Goal: Complete application form: Complete application form

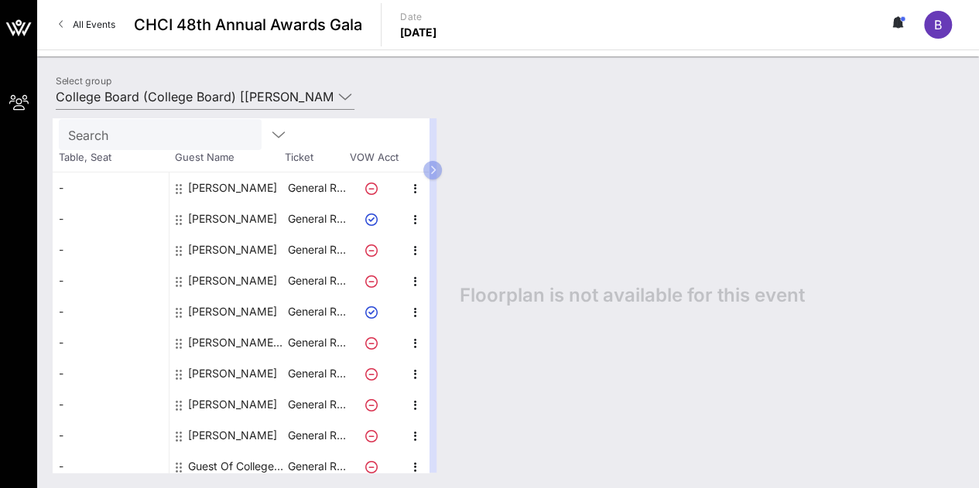
scroll to position [80, 0]
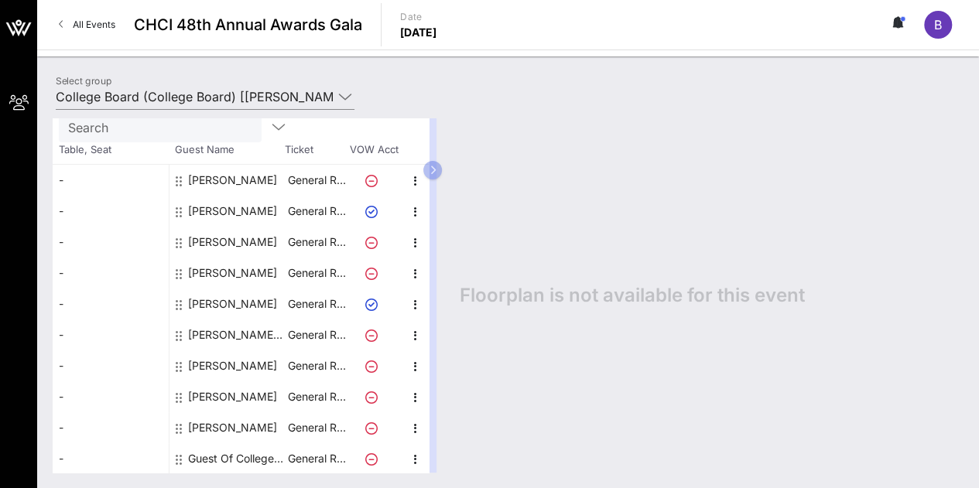
click at [248, 453] on div "Guest Of College Board" at bounding box center [237, 459] width 98 height 31
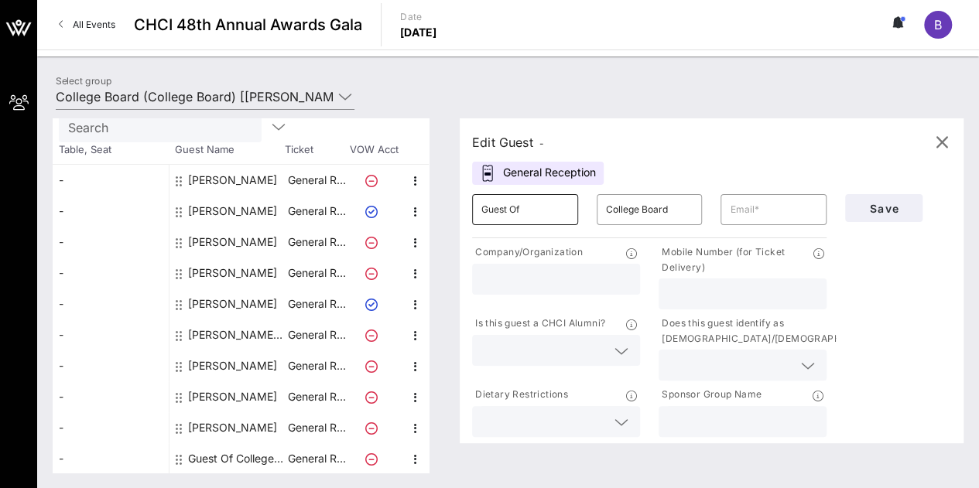
click at [511, 217] on input "Guest Of" at bounding box center [524, 209] width 87 height 25
drag, startPoint x: 546, startPoint y: 220, endPoint x: 447, endPoint y: 199, distance: 102.0
click at [447, 199] on div "Total Tickets 10 Total Assigned 9 Total Unassigned 1 Need Help? Search Table, S…" at bounding box center [508, 295] width 911 height 355
type input "[PERSON_NAME]"
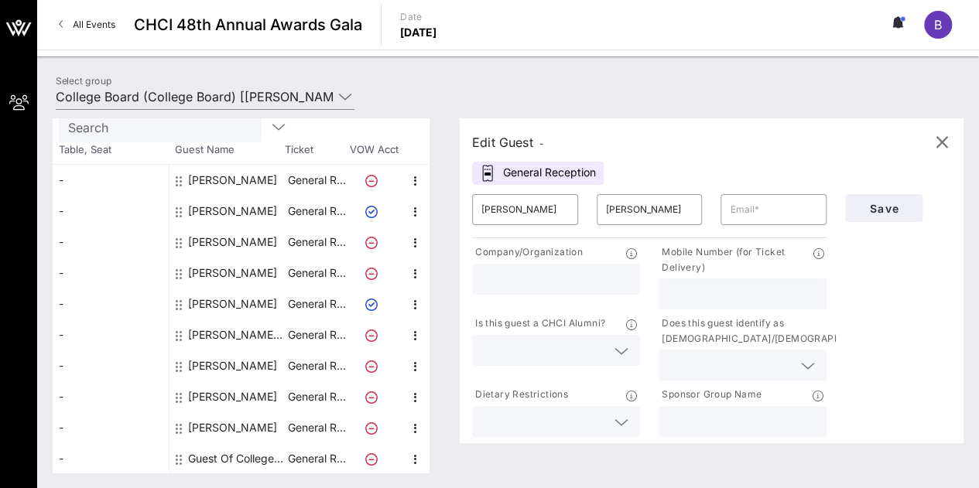
click at [599, 288] on input "text" at bounding box center [555, 279] width 149 height 20
type input "Excelencia in Education"
click at [746, 200] on input "text" at bounding box center [773, 209] width 87 height 25
paste input "[EMAIL_ADDRESS][DOMAIN_NAME]"
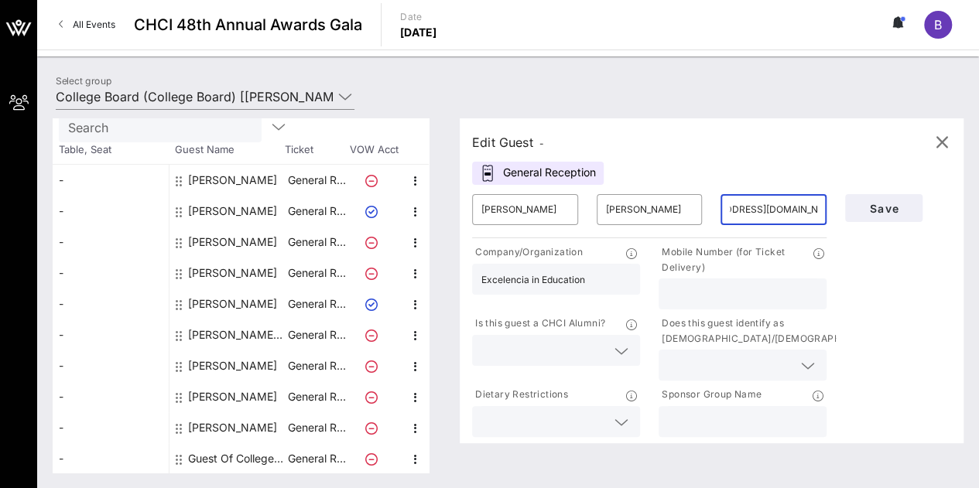
type input "[EMAIL_ADDRESS][DOMAIN_NAME]"
click at [629, 349] on icon at bounding box center [622, 351] width 14 height 19
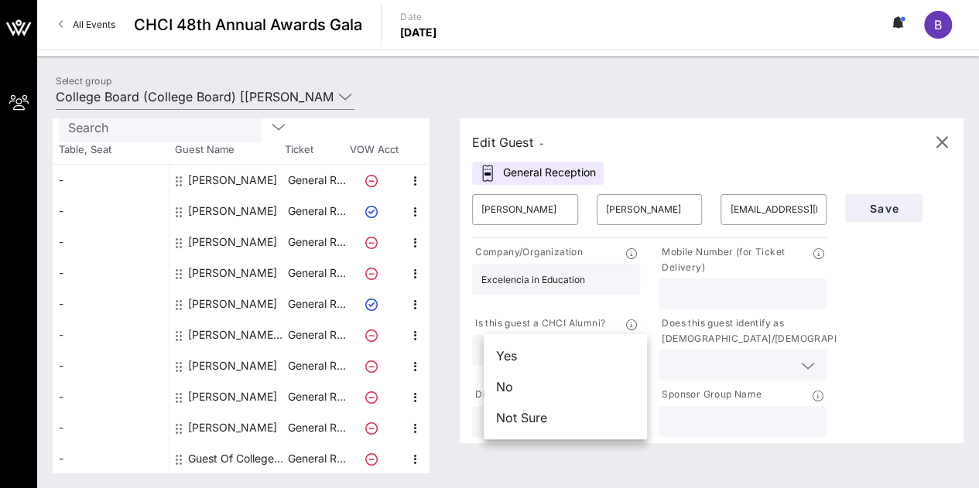
click at [559, 382] on div "No" at bounding box center [565, 387] width 163 height 31
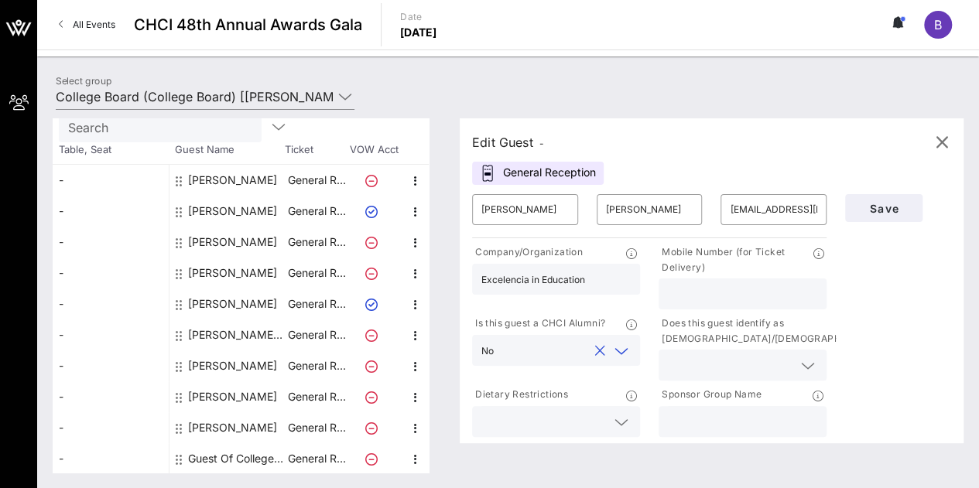
click at [629, 425] on icon at bounding box center [622, 422] width 14 height 19
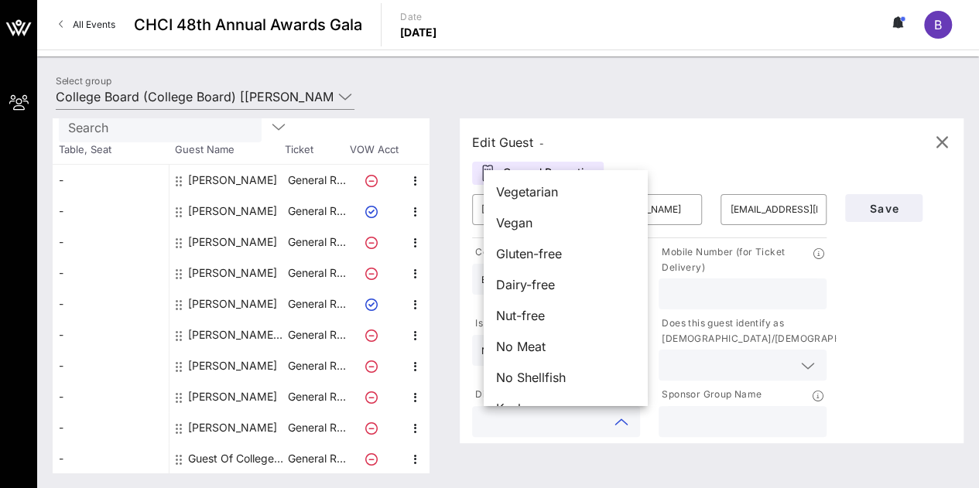
click at [873, 322] on div "Save" at bounding box center [898, 312] width 125 height 255
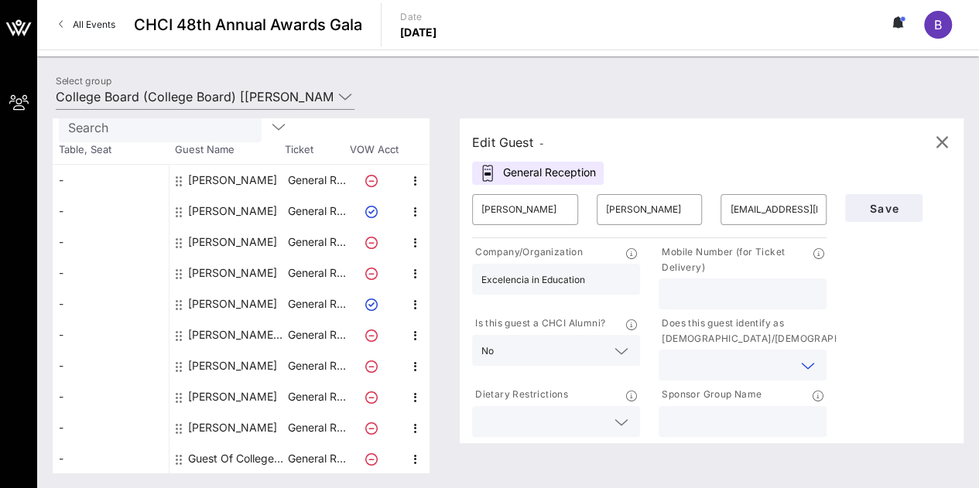
click at [743, 372] on input "text" at bounding box center [730, 365] width 125 height 20
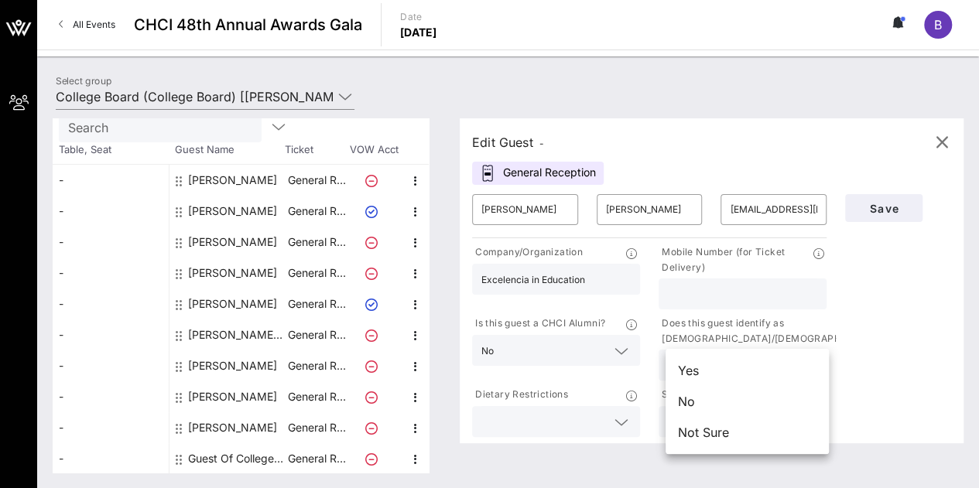
click at [727, 365] on div "Yes" at bounding box center [747, 370] width 163 height 31
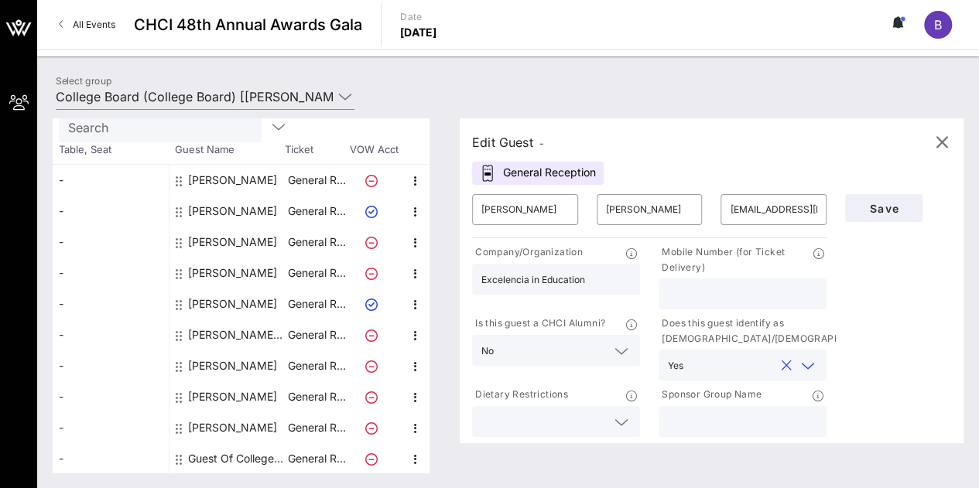
click at [753, 409] on div at bounding box center [742, 421] width 149 height 31
type input "College Board"
click at [888, 211] on span "Save" at bounding box center [884, 208] width 53 height 13
click at [880, 202] on span "Save" at bounding box center [884, 208] width 53 height 13
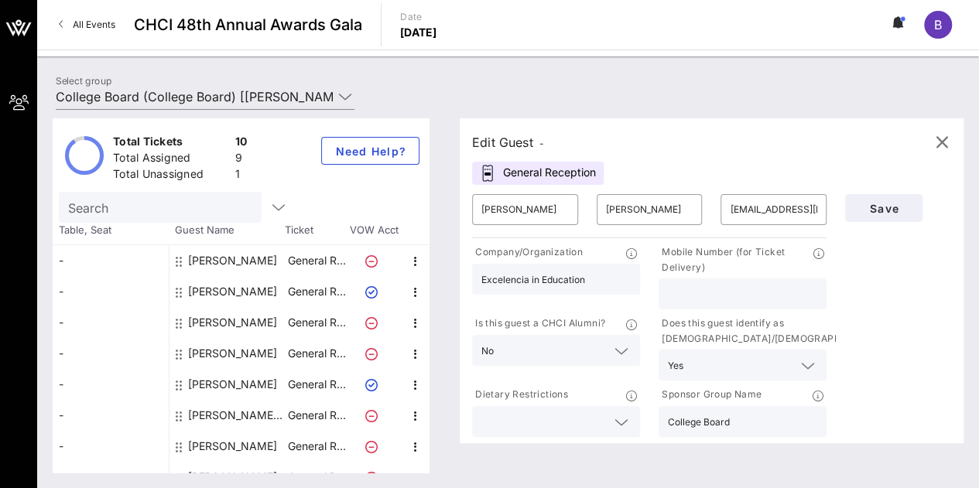
scroll to position [80, 0]
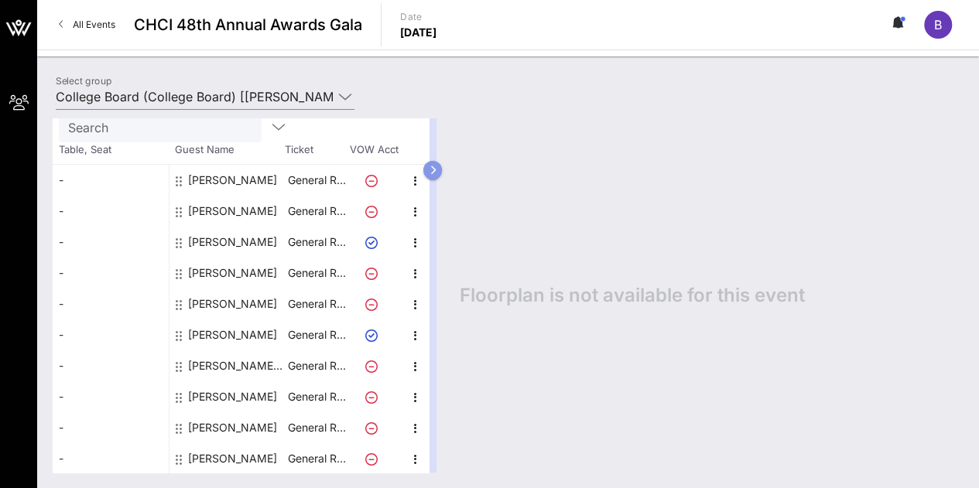
click at [442, 168] on button "button" at bounding box center [432, 170] width 19 height 19
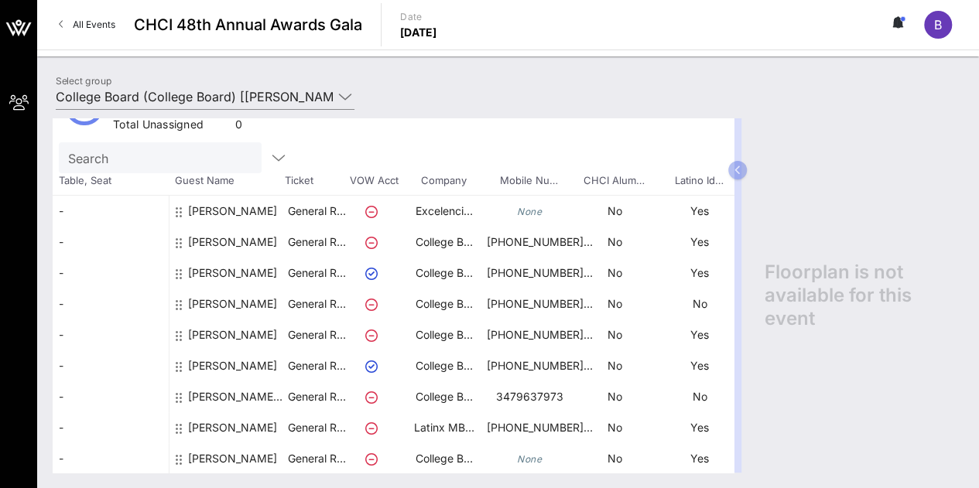
scroll to position [93, 0]
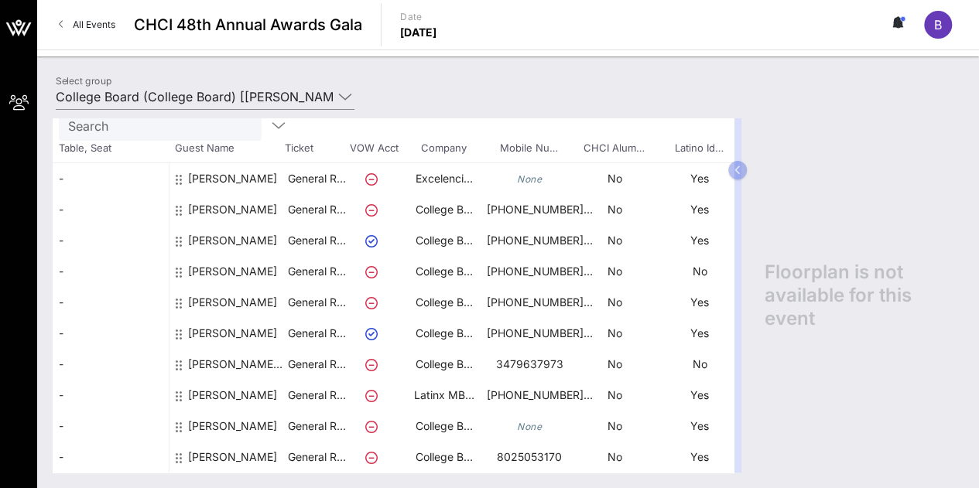
click at [238, 449] on div "[PERSON_NAME]" at bounding box center [232, 463] width 89 height 43
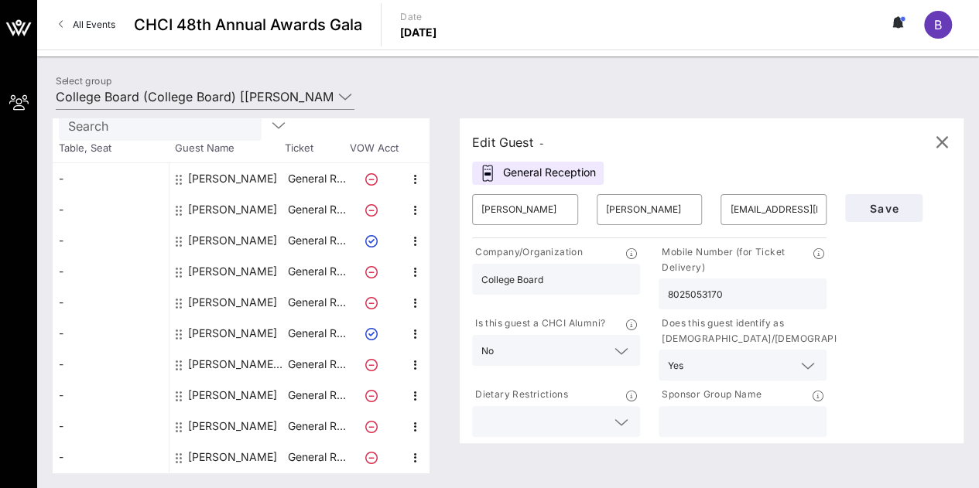
scroll to position [80, 0]
click at [692, 295] on input "8025053170" at bounding box center [742, 294] width 149 height 20
type input "[PHONE_NUMBER]"
click at [726, 423] on input "text" at bounding box center [742, 422] width 149 height 20
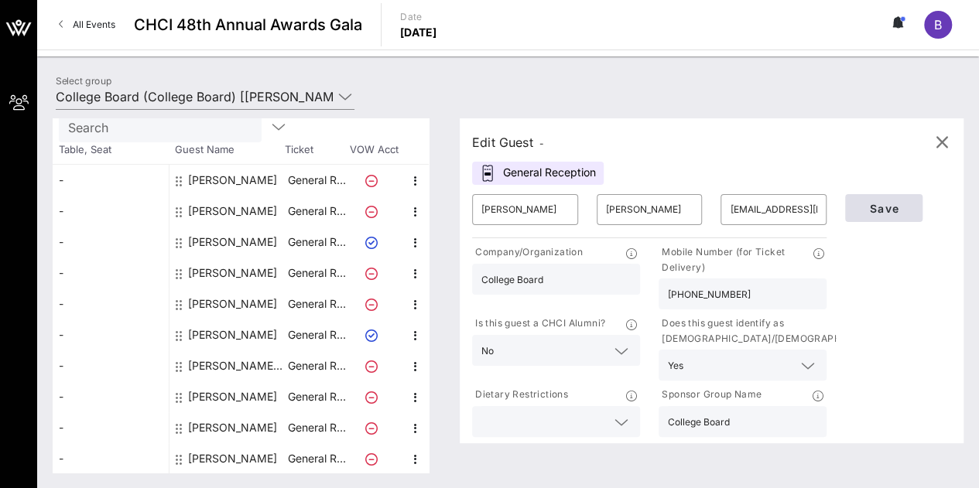
type input "College Board"
click at [873, 206] on span "Save" at bounding box center [884, 208] width 53 height 13
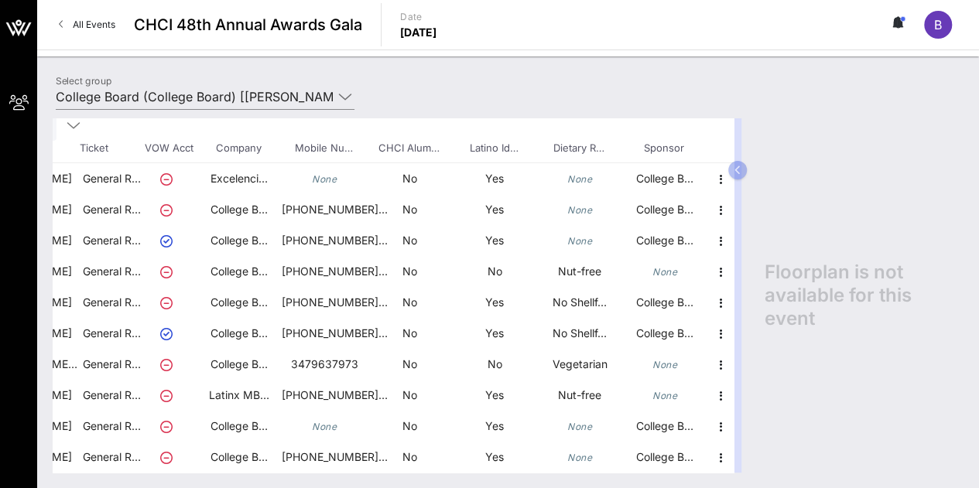
scroll to position [93, 217]
click at [58, 385] on div "[PERSON_NAME]" at bounding box center [27, 401] width 89 height 43
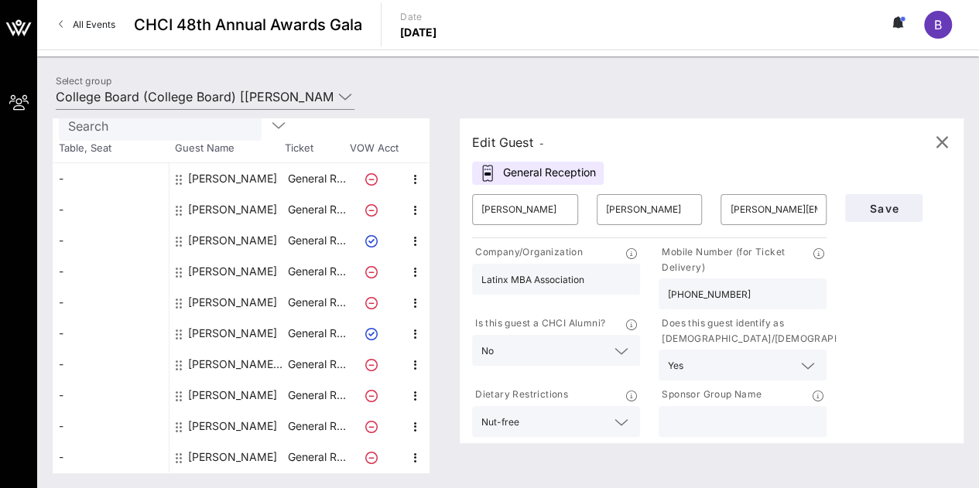
scroll to position [80, 0]
click at [786, 417] on input "text" at bounding box center [742, 422] width 149 height 20
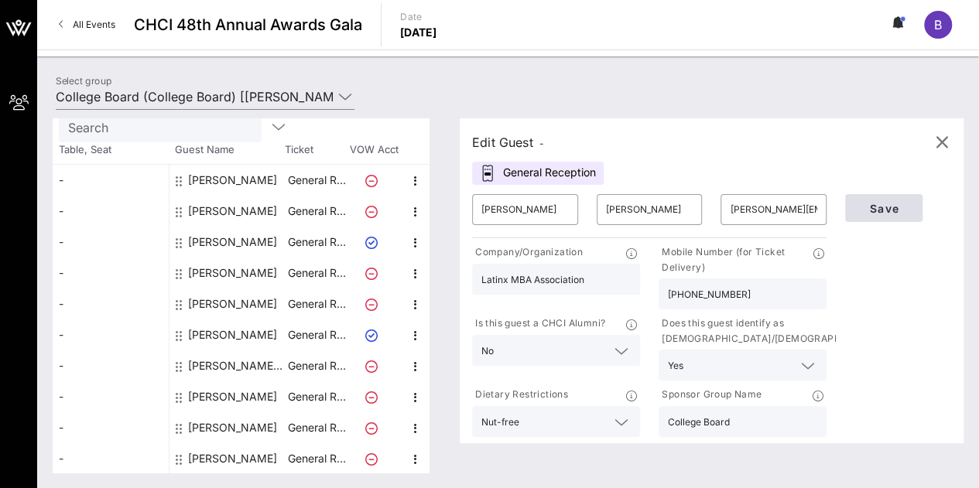
type input "College Board"
click at [882, 209] on span "Save" at bounding box center [884, 208] width 53 height 13
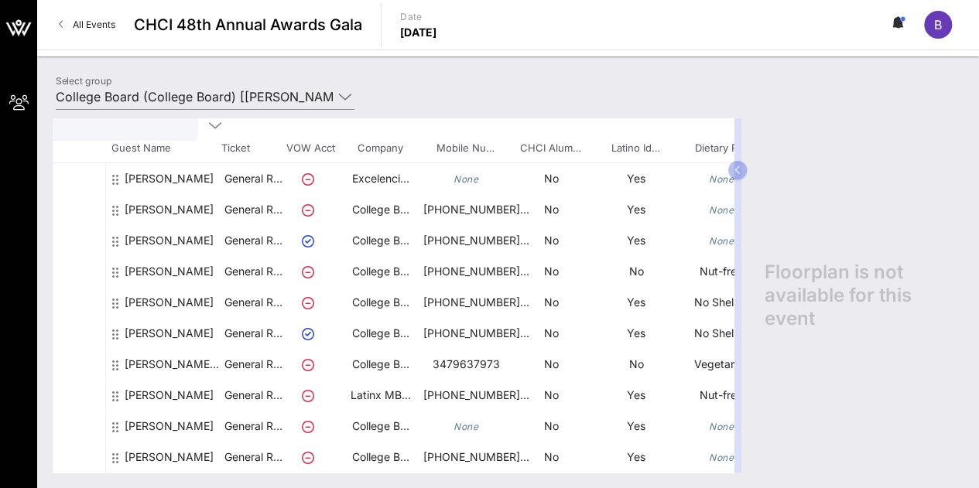
scroll to position [93, 0]
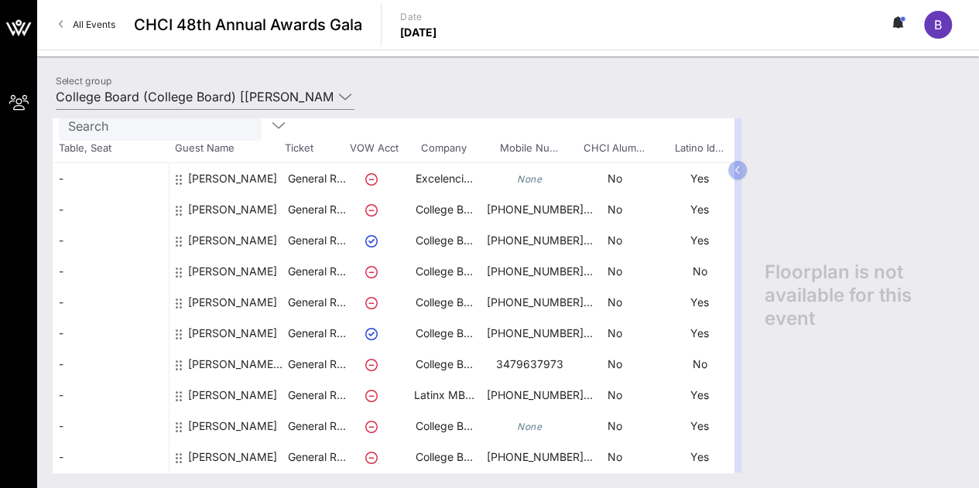
click at [223, 349] on div "[PERSON_NAME] [PERSON_NAME]" at bounding box center [237, 370] width 98 height 43
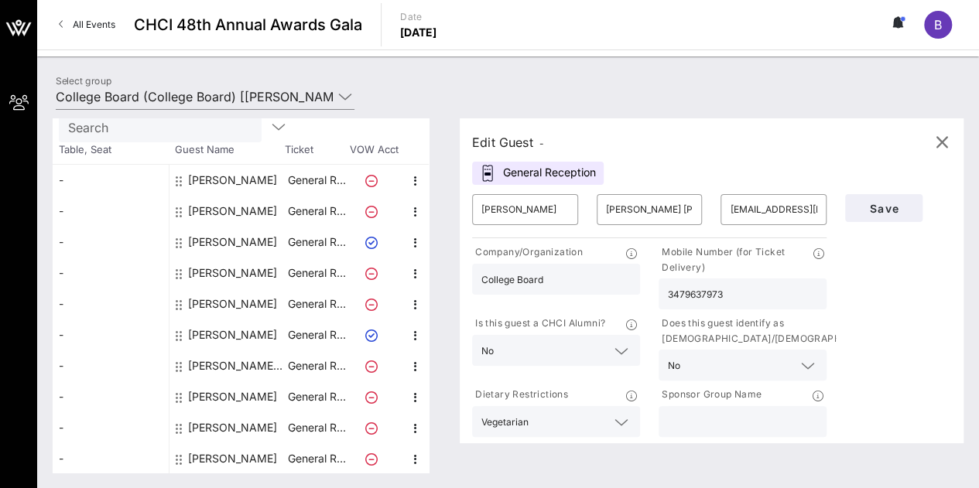
click at [689, 420] on input "text" at bounding box center [742, 422] width 149 height 20
type input "College Board"
click at [879, 206] on span "Save" at bounding box center [884, 208] width 53 height 13
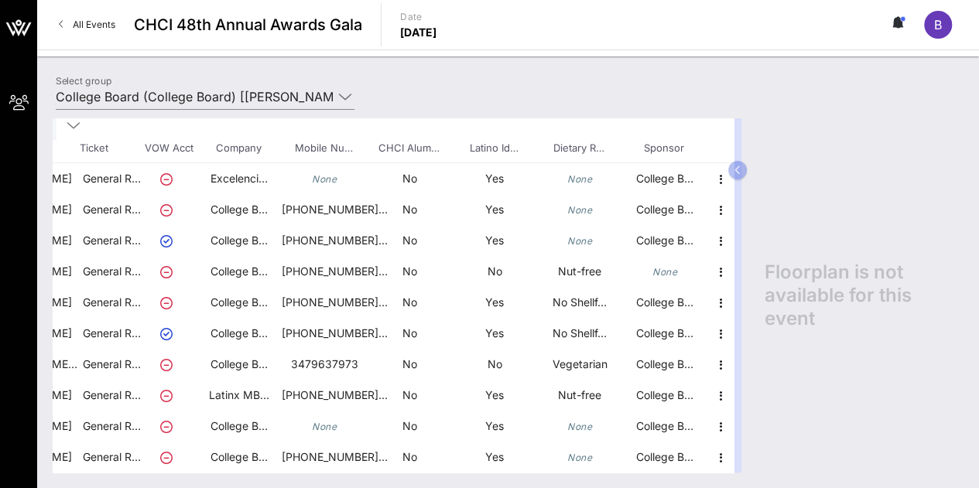
scroll to position [93, 0]
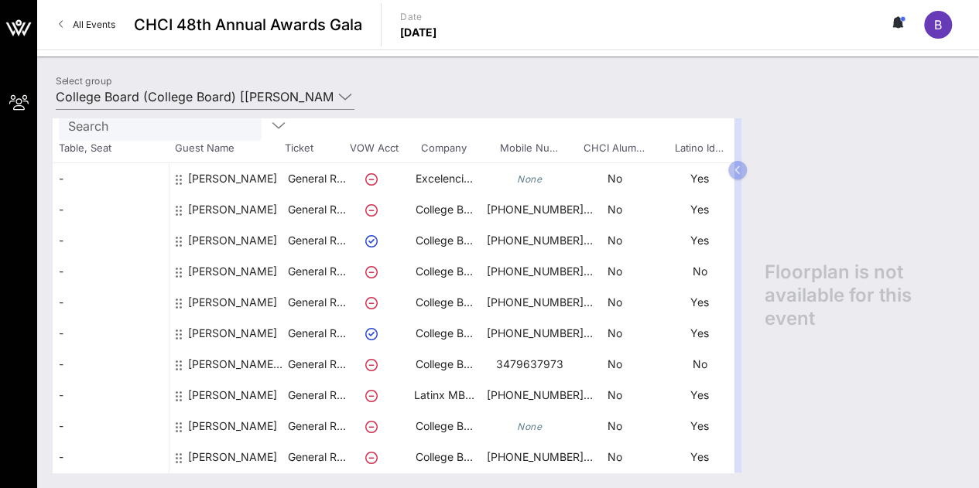
click at [221, 256] on div "[PERSON_NAME]" at bounding box center [232, 277] width 89 height 43
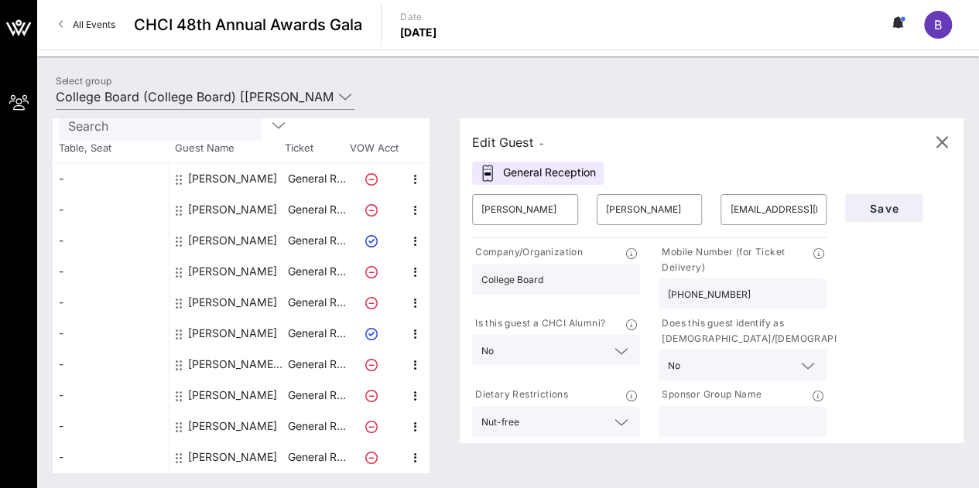
scroll to position [80, 0]
click at [714, 430] on input "text" at bounding box center [742, 422] width 149 height 20
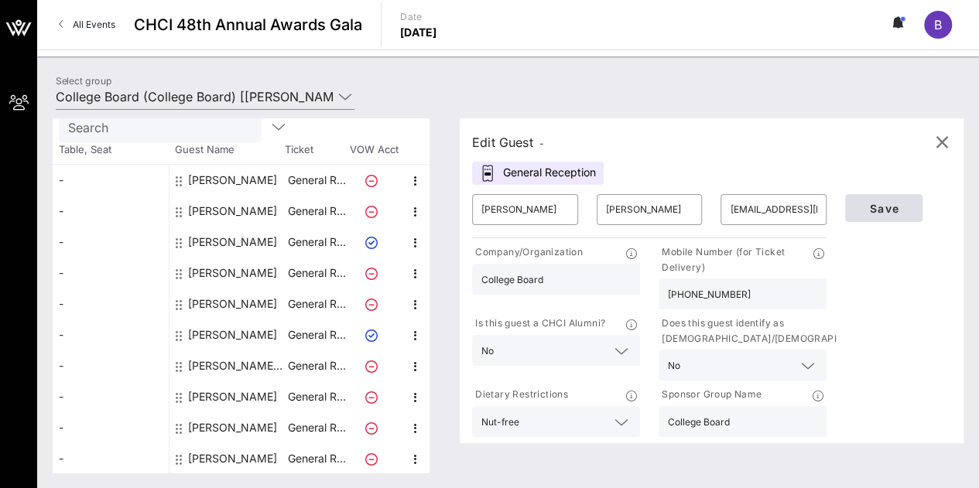
type input "College Board"
click at [885, 206] on span "Save" at bounding box center [884, 208] width 53 height 13
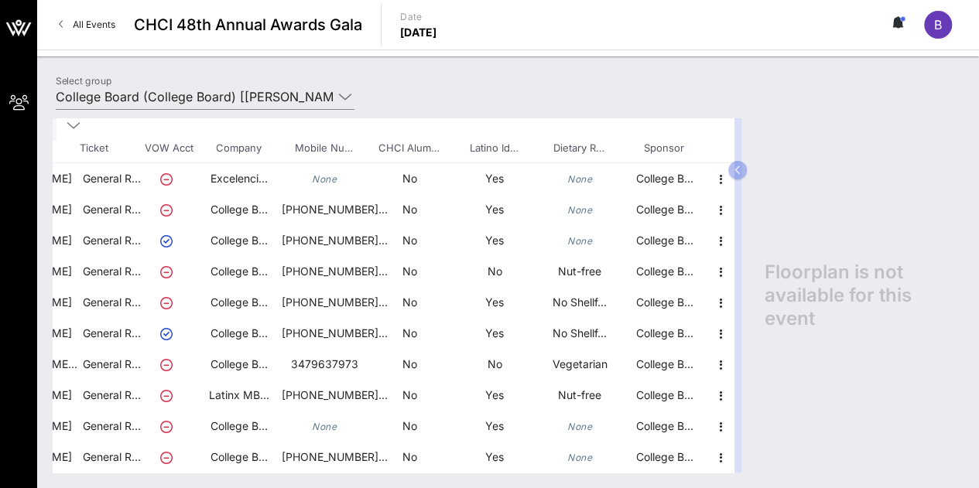
scroll to position [93, 0]
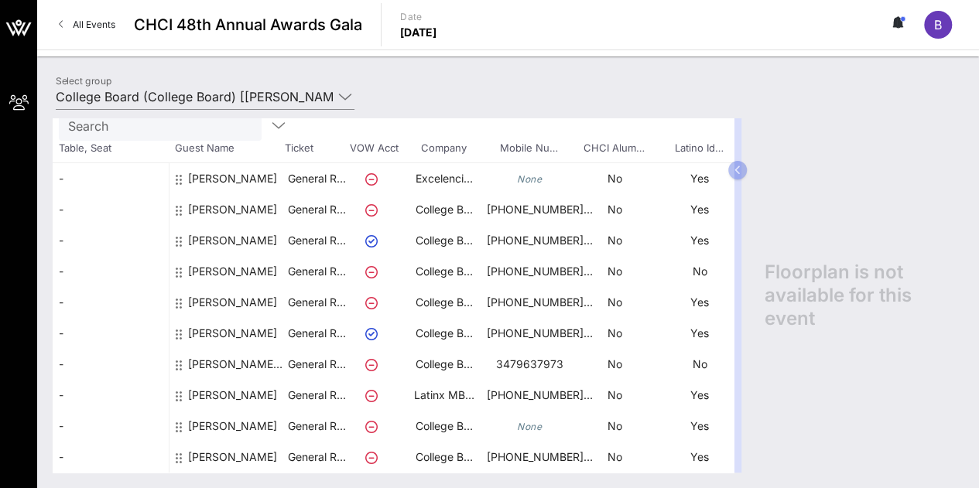
click at [211, 194] on div "[PERSON_NAME]" at bounding box center [232, 215] width 89 height 43
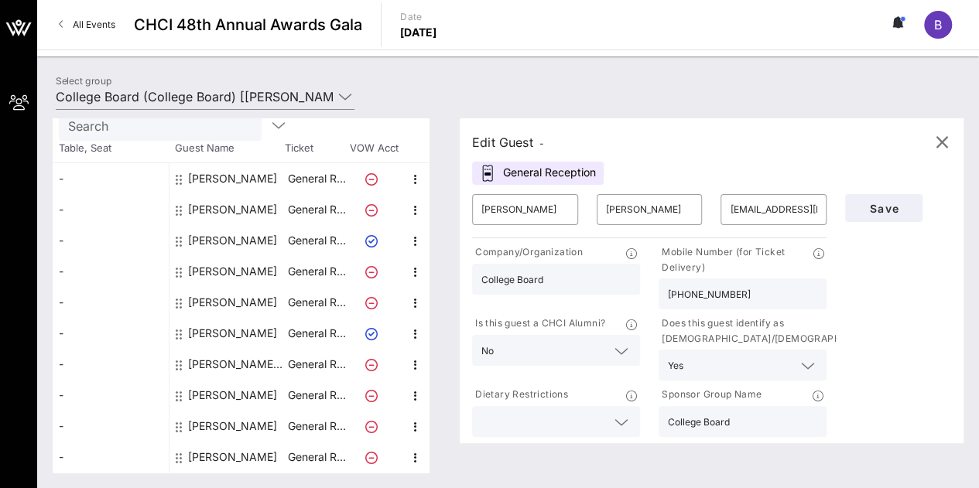
scroll to position [80, 0]
drag, startPoint x: 740, startPoint y: 292, endPoint x: 656, endPoint y: 300, distance: 84.0
click at [656, 300] on div "Mobile Number (for Ticket Delivery) [PHONE_NUMBER]" at bounding box center [742, 276] width 187 height 71
click at [221, 400] on div "[PERSON_NAME]" at bounding box center [232, 397] width 89 height 31
type input "[PERSON_NAME]"
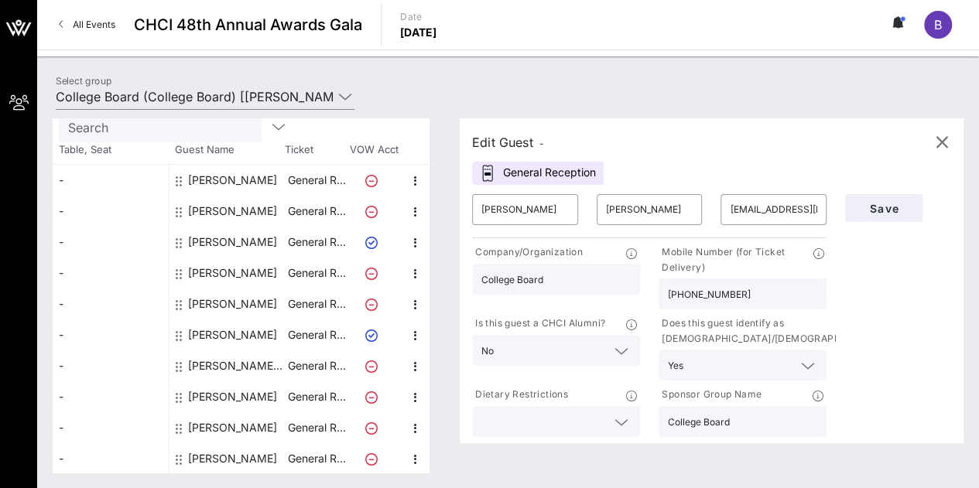
type input "[PERSON_NAME]"
type input "[PERSON_NAME][EMAIL_ADDRESS][DOMAIN_NAME]"
type input "Latinx MBA Association"
type input "[PHONE_NUMBER]"
click at [752, 294] on input "[PHONE_NUMBER]" at bounding box center [742, 294] width 149 height 20
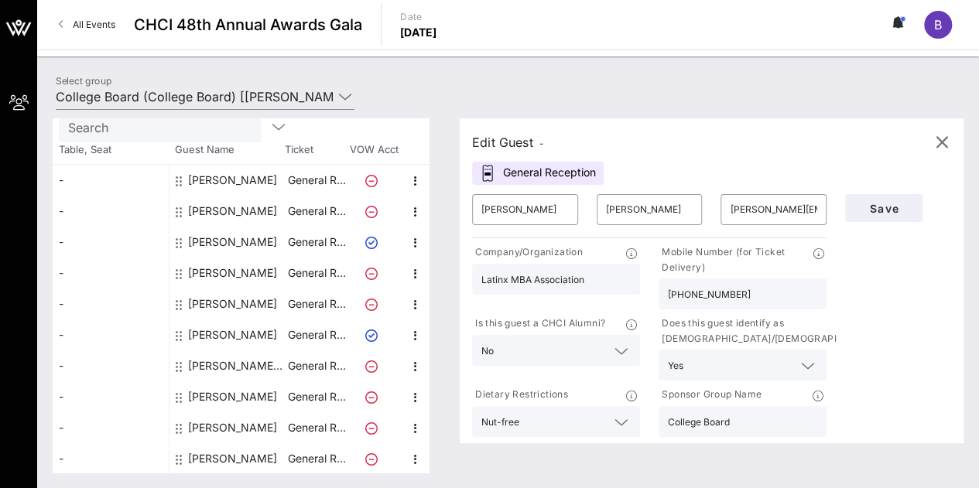
drag, startPoint x: 752, startPoint y: 294, endPoint x: 647, endPoint y: 289, distance: 105.4
click at [647, 289] on div "Company/Organization Latinx MBA Association Mobile Number (for Ticket Delivery)…" at bounding box center [649, 340] width 373 height 199
click at [245, 237] on div "[PERSON_NAME]" at bounding box center [232, 242] width 89 height 31
type input "[PERSON_NAME]"
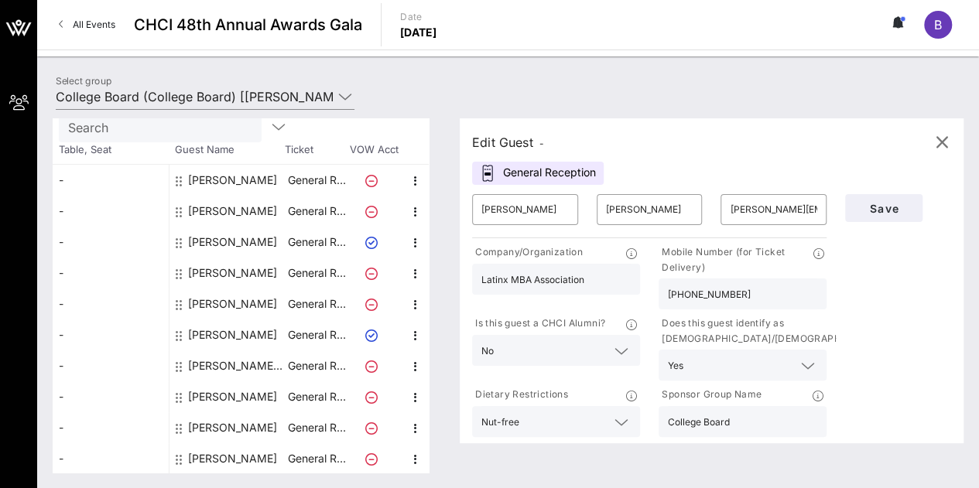
type input "[EMAIL_ADDRESS][DOMAIN_NAME]"
type input "College Board"
type input "[PHONE_NUMBER]"
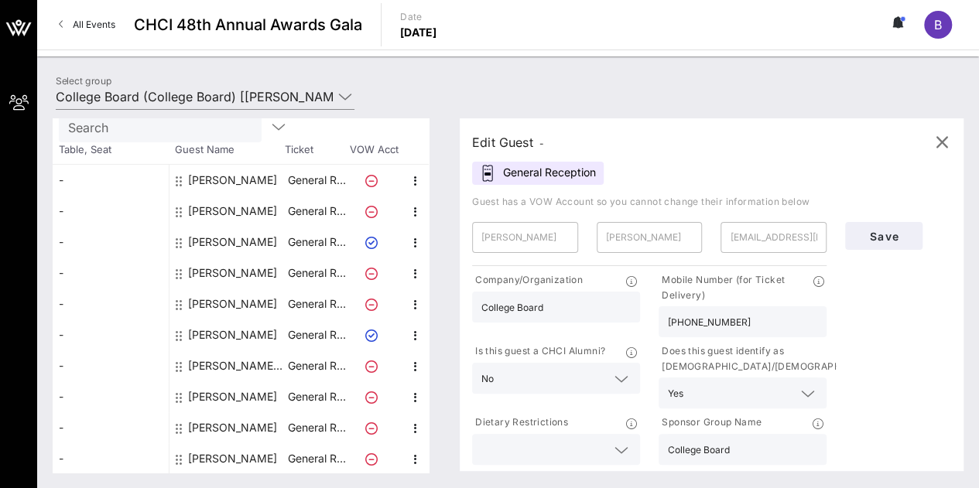
drag, startPoint x: 755, startPoint y: 325, endPoint x: 610, endPoint y: 310, distance: 145.5
click at [610, 310] on div "Company/Organization College Board Mobile Number (for Ticket Delivery) [PHONE_N…" at bounding box center [649, 368] width 373 height 199
click at [216, 390] on div "[PERSON_NAME]" at bounding box center [232, 397] width 89 height 31
type input "[PERSON_NAME]"
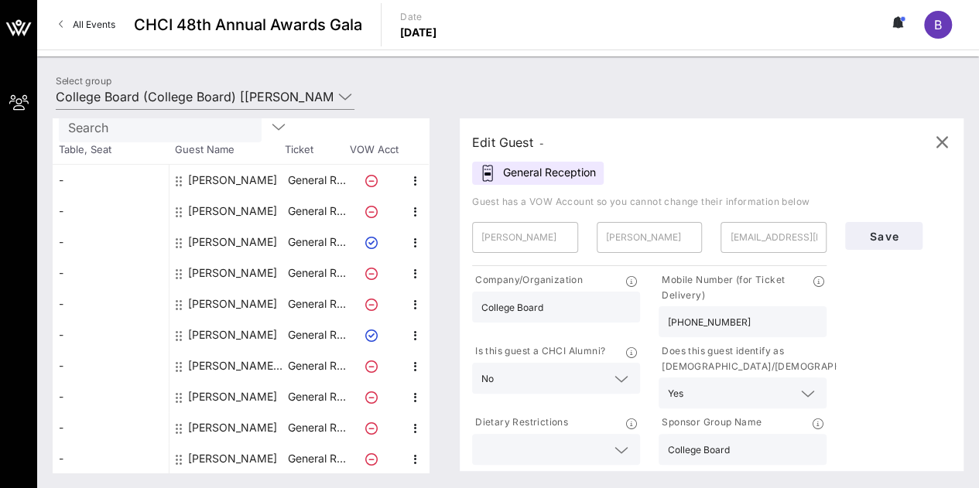
type input "[PERSON_NAME][EMAIL_ADDRESS][DOMAIN_NAME]"
type input "Latinx MBA Association"
type input "[PHONE_NUMBER]"
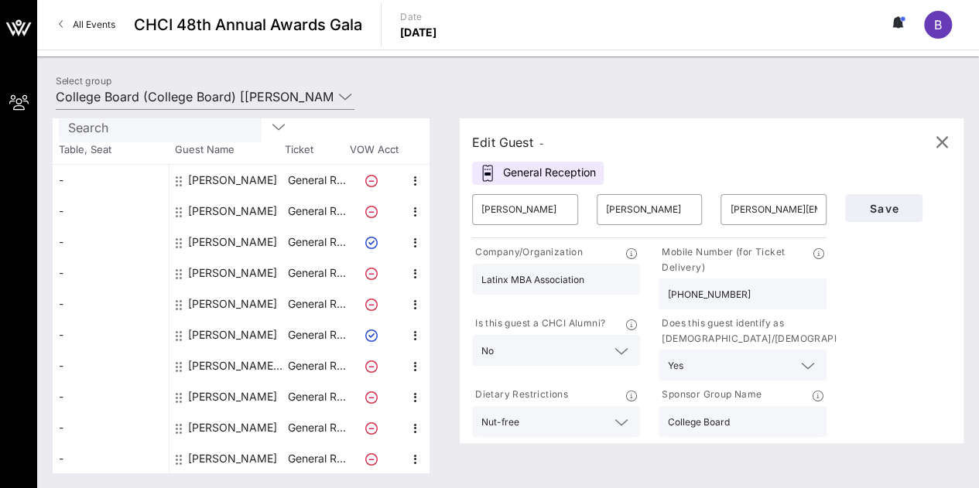
click at [237, 206] on div "[PERSON_NAME]" at bounding box center [232, 211] width 89 height 31
type input "[PERSON_NAME]"
type input "[EMAIL_ADDRESS][DOMAIN_NAME]"
type input "College Board"
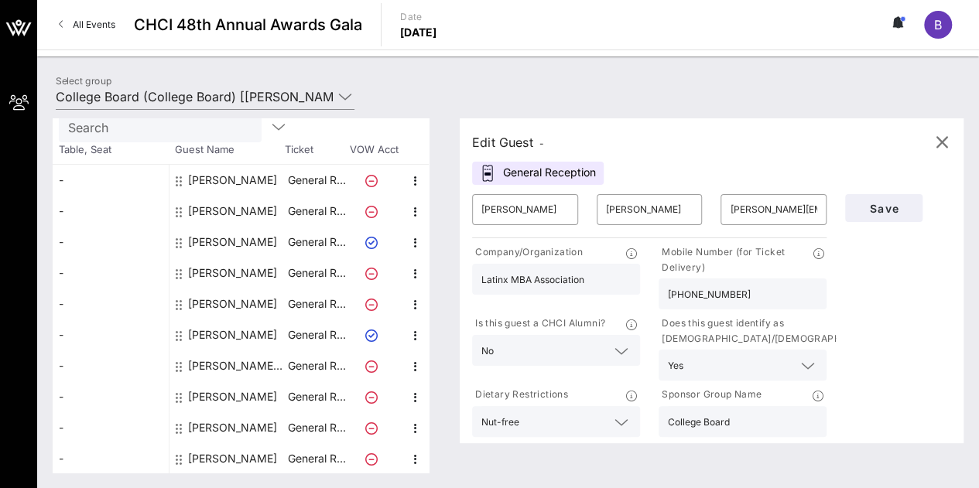
type input "[PHONE_NUMBER]"
click at [211, 272] on div "[PERSON_NAME]" at bounding box center [232, 273] width 89 height 31
type input "[PERSON_NAME]"
type input "[EMAIL_ADDRESS][DOMAIN_NAME]"
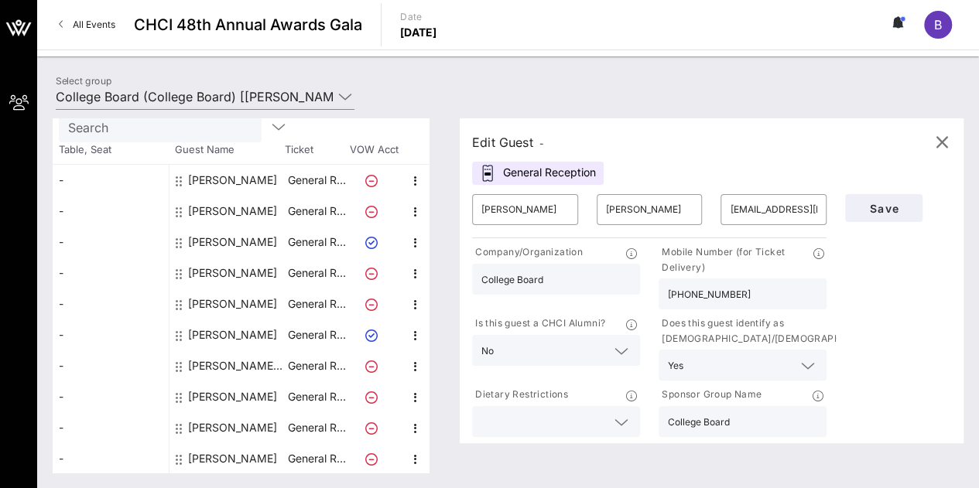
type input "[PHONE_NUMBER]"
drag, startPoint x: 742, startPoint y: 292, endPoint x: 629, endPoint y: 290, distance: 112.2
click at [630, 290] on div "Company/Organization College Board Mobile Number (for Ticket Delivery) [PHONE_N…" at bounding box center [649, 340] width 373 height 199
click at [226, 301] on div "[PERSON_NAME]" at bounding box center [232, 304] width 89 height 31
type input "[PERSON_NAME]"
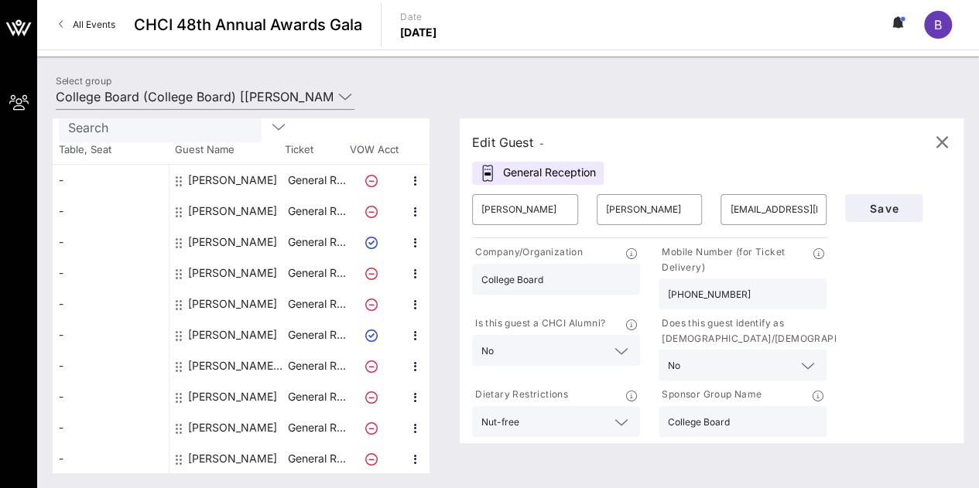
type input "Victoria"
type input "[PERSON_NAME][EMAIL_ADDRESS][PERSON_NAME][DOMAIN_NAME]"
type input "[PHONE_NUMBER]"
drag, startPoint x: 752, startPoint y: 285, endPoint x: 621, endPoint y: 334, distance: 140.6
click at [621, 334] on div "Company/Organization College Board Mobile Number (for Ticket Delivery) [PHONE_N…" at bounding box center [649, 340] width 373 height 199
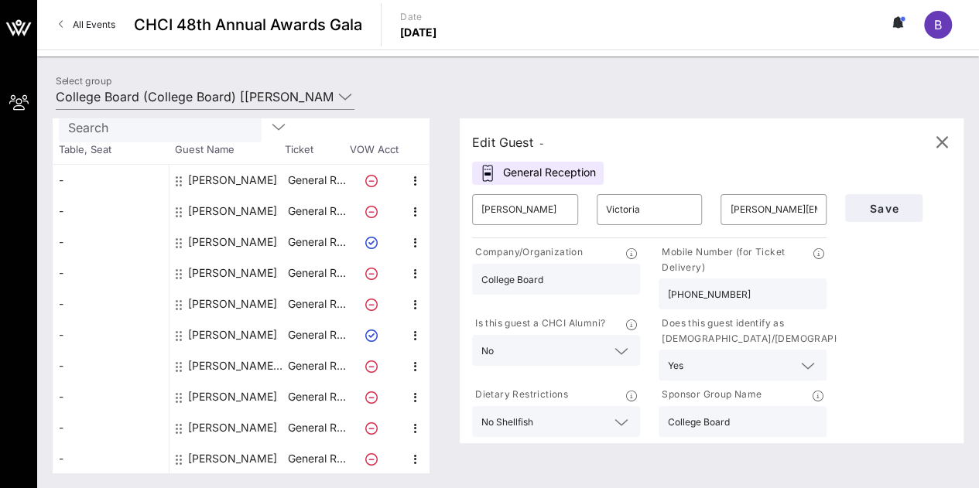
click at [218, 365] on div "[PERSON_NAME] [PERSON_NAME]" at bounding box center [237, 366] width 98 height 31
type input "[PERSON_NAME]"
type input "[PERSON_NAME] [PERSON_NAME]"
type input "[EMAIL_ADDRESS][DOMAIN_NAME]"
type input "3479637973"
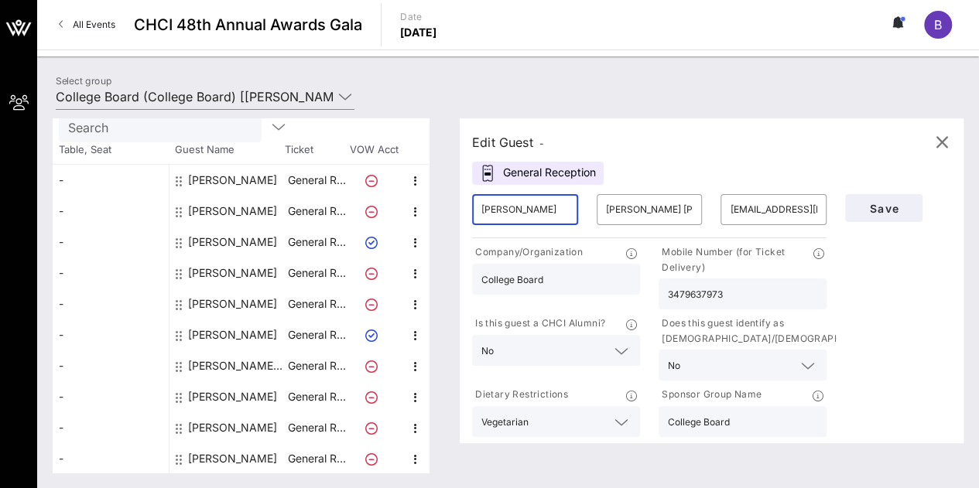
click at [554, 219] on input "[PERSON_NAME]" at bounding box center [524, 209] width 87 height 25
type input "[PERSON_NAME]"
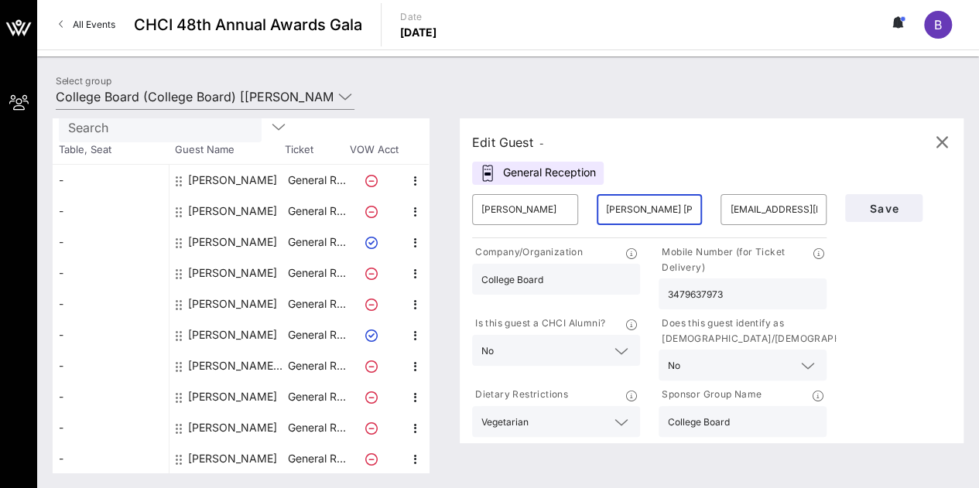
scroll to position [0, 3]
drag, startPoint x: 616, startPoint y: 214, endPoint x: 726, endPoint y: 225, distance: 110.5
click at [724, 224] on div "​ [PERSON_NAME] ​ [PERSON_NAME] [PERSON_NAME] ​ [EMAIL_ADDRESS][DOMAIN_NAME]" at bounding box center [649, 210] width 373 height 50
drag, startPoint x: 733, startPoint y: 208, endPoint x: 864, endPoint y: 211, distance: 130.8
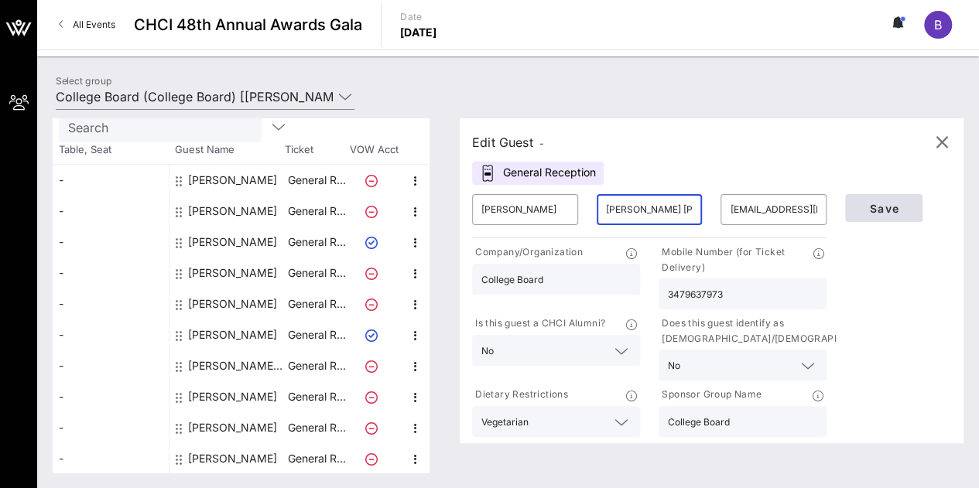
click at [864, 211] on div "​ [PERSON_NAME] ​ [PERSON_NAME] [PERSON_NAME] ​ [EMAIL_ADDRESS][DOMAIN_NAME] Co…" at bounding box center [712, 312] width 498 height 255
click at [734, 211] on div "​ [EMAIL_ADDRESS][DOMAIN_NAME]" at bounding box center [774, 209] width 106 height 31
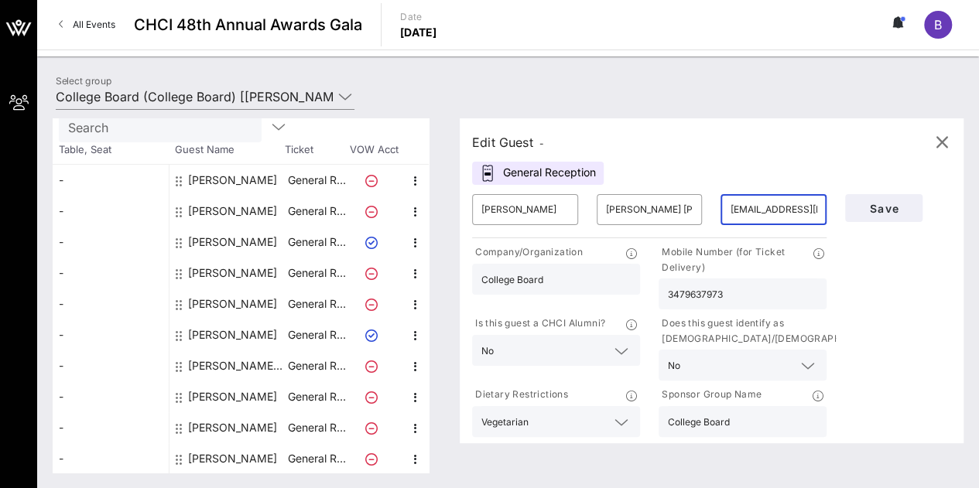
click at [737, 298] on input "3479637973" at bounding box center [742, 294] width 149 height 20
type input "[PHONE_NUMBER]"
click at [224, 428] on div "[PERSON_NAME]" at bounding box center [232, 428] width 89 height 31
type input "[PERSON_NAME]"
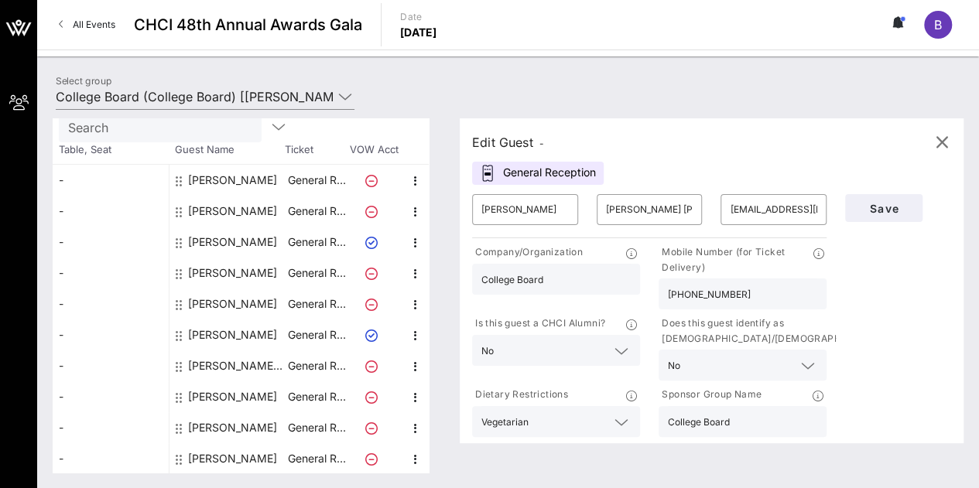
type input "[EMAIL_ADDRESS][DOMAIN_NAME]"
click at [741, 208] on input "[EMAIL_ADDRESS][DOMAIN_NAME]" at bounding box center [773, 209] width 87 height 25
click at [232, 450] on div "[PERSON_NAME]" at bounding box center [232, 459] width 89 height 31
type input "[PERSON_NAME]"
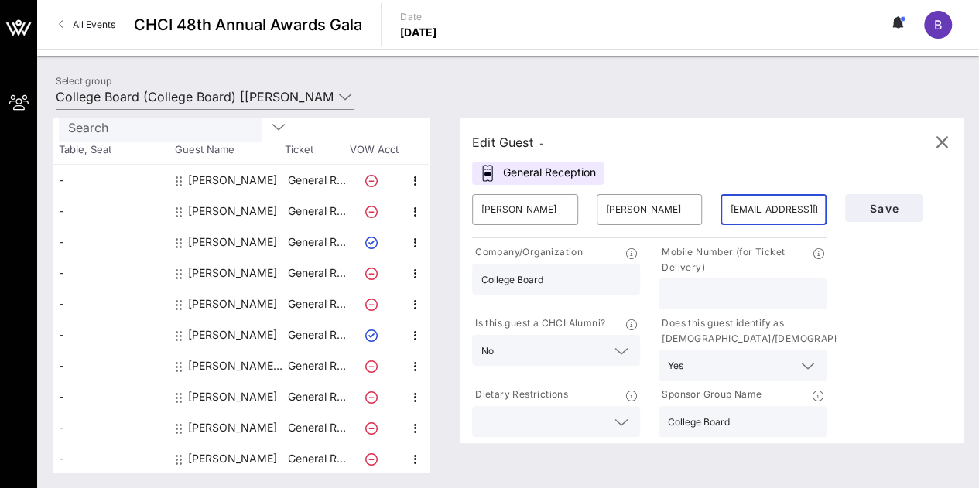
type input "[EMAIL_ADDRESS][DOMAIN_NAME]"
type input "[PHONE_NUMBER]"
click at [735, 207] on div "​ [EMAIL_ADDRESS][DOMAIN_NAME]" at bounding box center [774, 209] width 106 height 31
drag, startPoint x: 748, startPoint y: 286, endPoint x: 654, endPoint y: 296, distance: 95.1
click at [654, 296] on div "Company/Organization College Board Mobile Number (for Ticket Delivery) [PHONE_N…" at bounding box center [649, 340] width 373 height 199
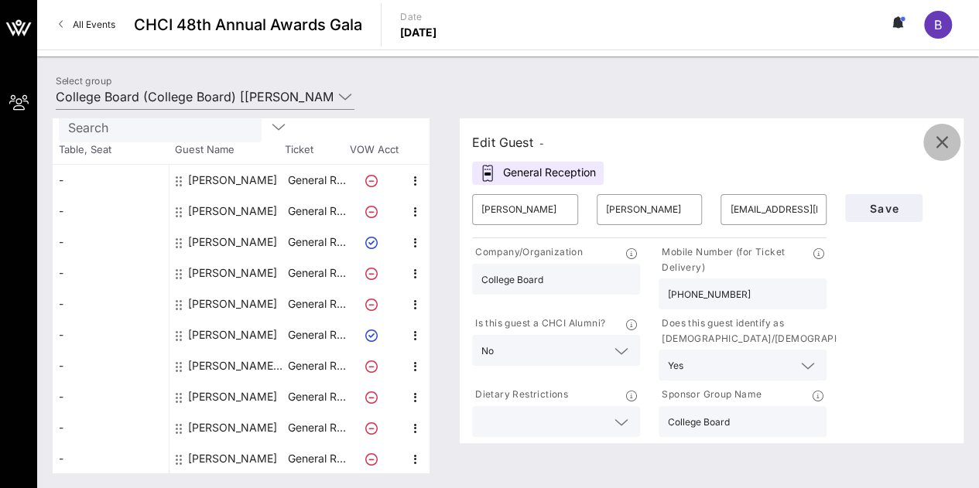
click at [945, 139] on icon "button" at bounding box center [942, 142] width 19 height 19
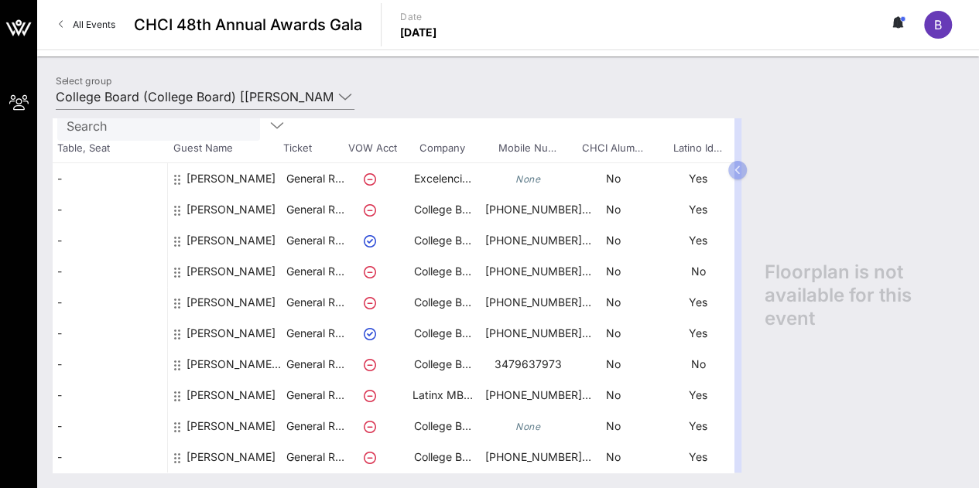
scroll to position [93, 0]
